Goal: Find specific page/section

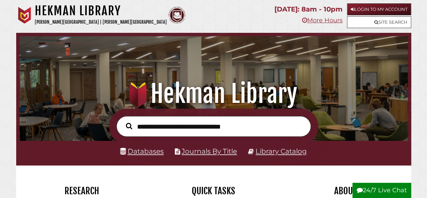
scroll to position [128, 385]
click at [200, 127] on input "text" at bounding box center [214, 126] width 195 height 21
click at [159, 152] on link "Databases" at bounding box center [142, 151] width 44 height 8
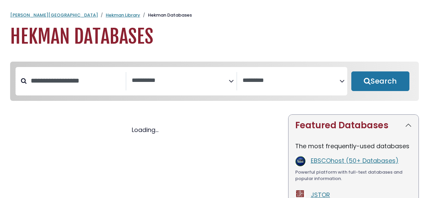
select select "Database Subject Filter"
select select "Database Vendors Filter"
select select "Database Subject Filter"
select select "Database Vendors Filter"
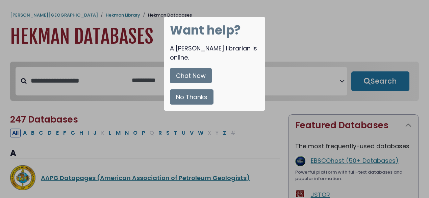
click at [197, 89] on button "No Thanks" at bounding box center [192, 96] width 44 height 15
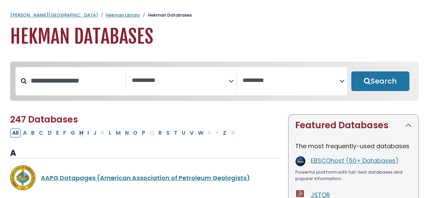
click at [79, 133] on button "H" at bounding box center [81, 132] width 8 height 9
select select "Database Subject Filter"
select select "Database Vendors Filter"
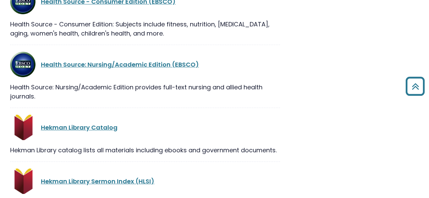
scroll to position [519, 0]
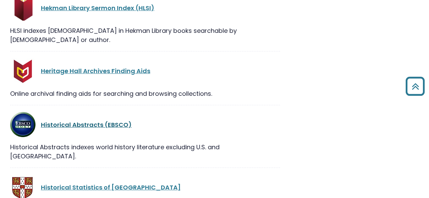
click at [106, 120] on link "Historical Abstracts (EBSCO)" at bounding box center [86, 124] width 91 height 8
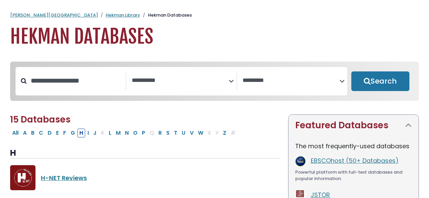
select select "Database Subject Filter"
select select "Database Vendors Filter"
click at [25, 137] on button "A" at bounding box center [25, 132] width 8 height 9
select select "Database Subject Filter"
select select "Database Vendors Filter"
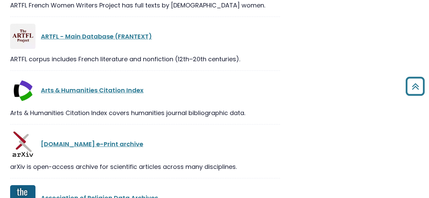
scroll to position [1729, 0]
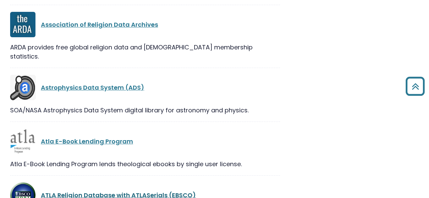
click at [167, 190] on link "ATLA Religion Database with ATLASerials (EBSCO)" at bounding box center [118, 194] width 155 height 8
